Goal: Book appointment/travel/reservation

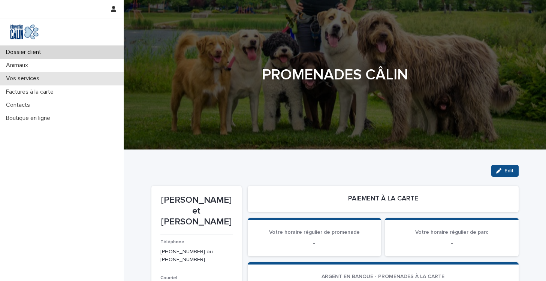
click at [26, 78] on p "Vos services" at bounding box center [24, 78] width 42 height 7
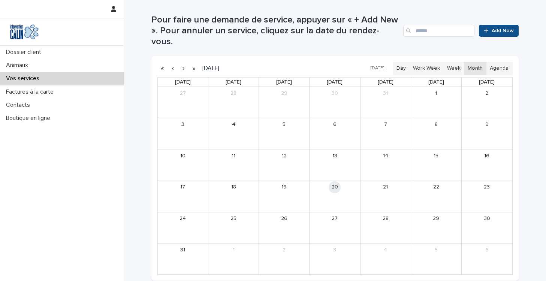
scroll to position [197, 0]
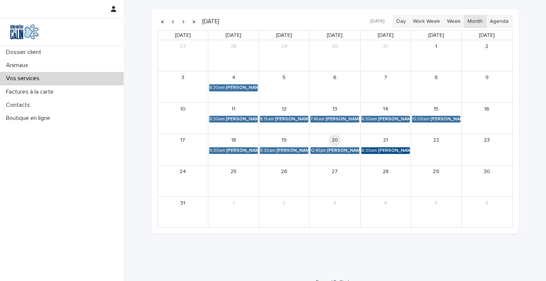
click at [375, 148] on div "8:30am" at bounding box center [369, 150] width 16 height 5
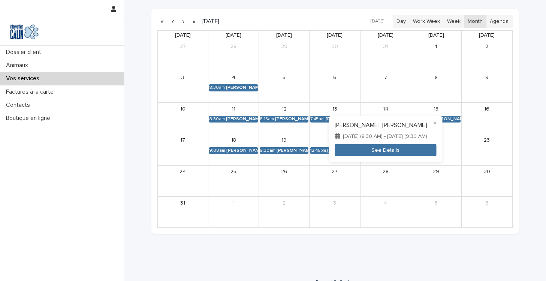
click at [30, 78] on div at bounding box center [273, 140] width 546 height 281
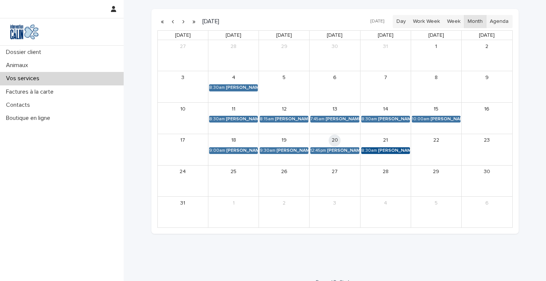
click at [397, 148] on div "[PERSON_NAME], [PERSON_NAME]" at bounding box center [394, 150] width 32 height 5
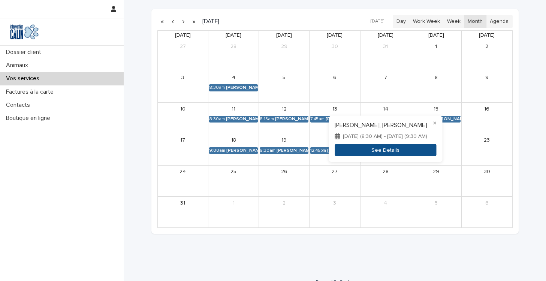
click at [392, 147] on button "See Details" at bounding box center [386, 150] width 102 height 12
